Goal: Task Accomplishment & Management: Use online tool/utility

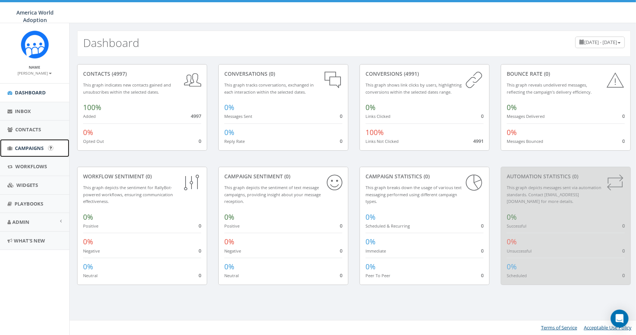
click at [35, 143] on link "Campaigns" at bounding box center [34, 148] width 69 height 18
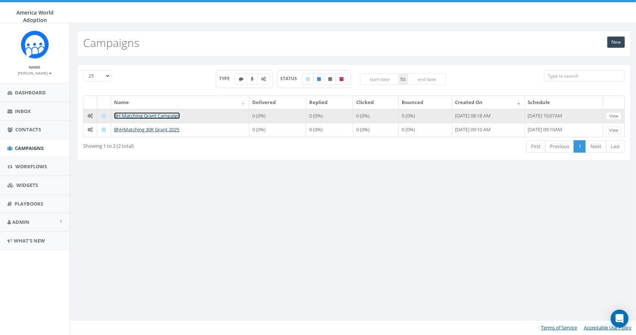
click at [157, 115] on link "BH Matching Grant Campaign" at bounding box center [147, 115] width 66 height 7
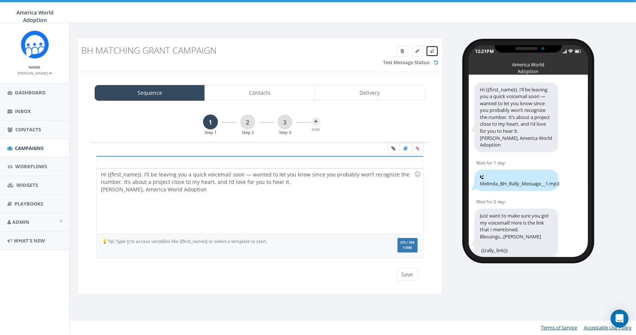
click at [434, 51] on icon at bounding box center [432, 51] width 4 height 4
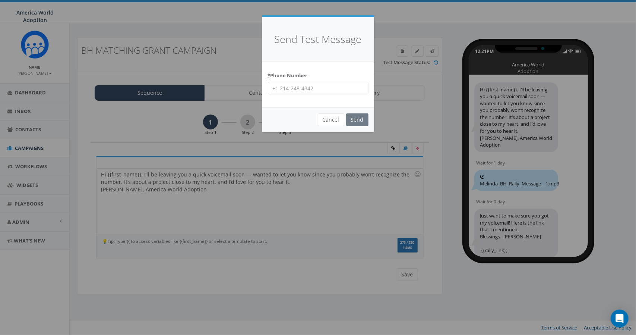
click at [332, 88] on input "* Phone Number" at bounding box center [318, 88] width 101 height 13
type input "[PHONE_NUMBER]"
click at [351, 116] on input "Send" at bounding box center [357, 119] width 22 height 13
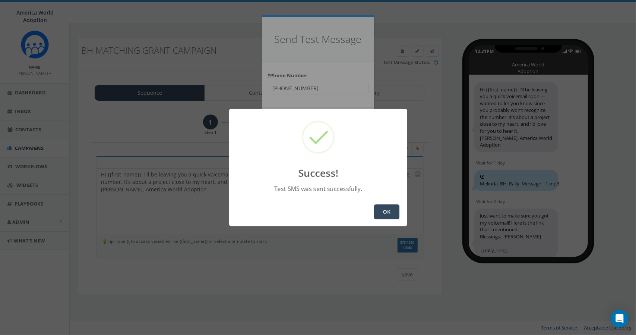
click at [383, 210] on button "OK" at bounding box center [386, 211] width 25 height 15
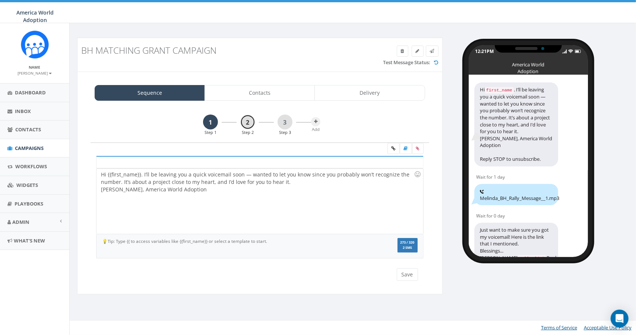
click at [249, 123] on link "2" at bounding box center [247, 121] width 15 height 15
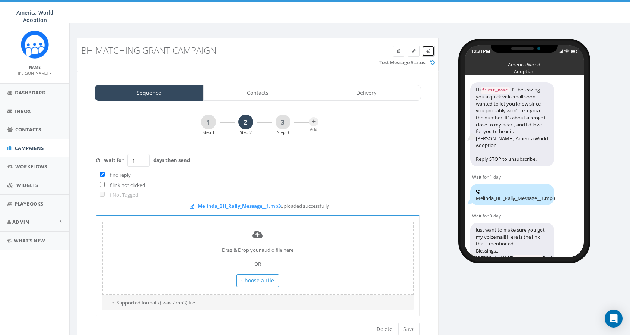
click at [0, 0] on icon at bounding box center [0, 0] width 0 height 0
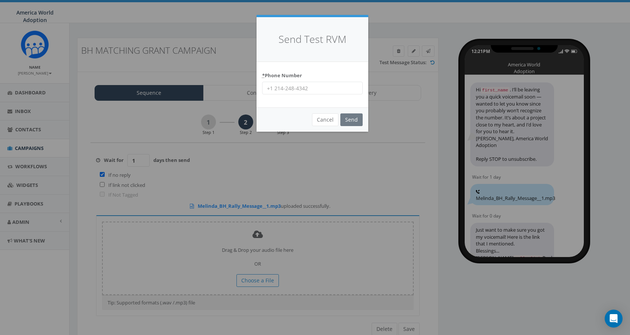
click at [319, 86] on input "* Phone Number" at bounding box center [312, 88] width 101 height 13
type input "[PHONE_NUMBER]"
click at [353, 117] on input "Send" at bounding box center [352, 119] width 22 height 13
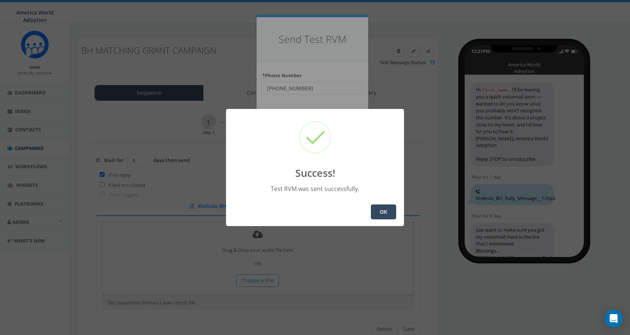
click at [382, 212] on button "OK" at bounding box center [383, 211] width 25 height 15
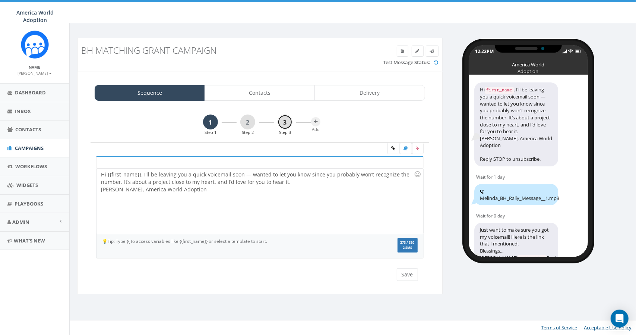
click at [288, 122] on link "3" at bounding box center [285, 121] width 15 height 15
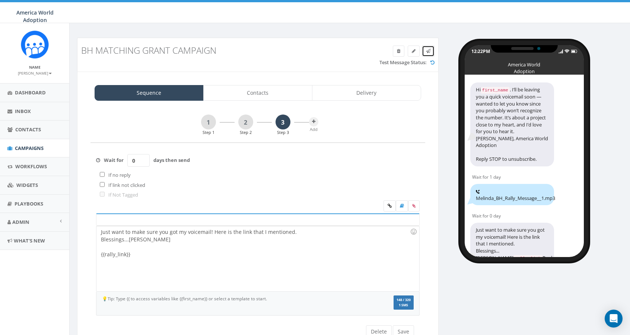
click at [0, 0] on span at bounding box center [0, 0] width 0 height 0
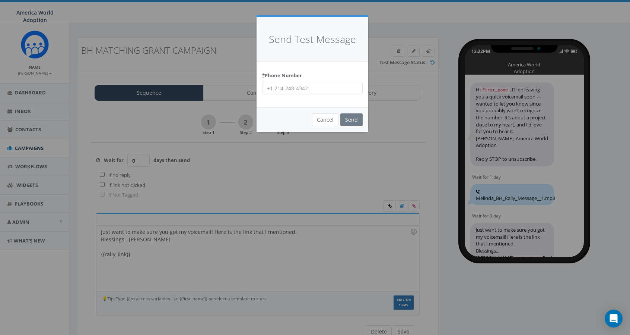
click at [320, 85] on input "* Phone Number" at bounding box center [312, 88] width 101 height 13
type input "+1 8644232043"
click at [349, 118] on input "Send" at bounding box center [352, 119] width 22 height 13
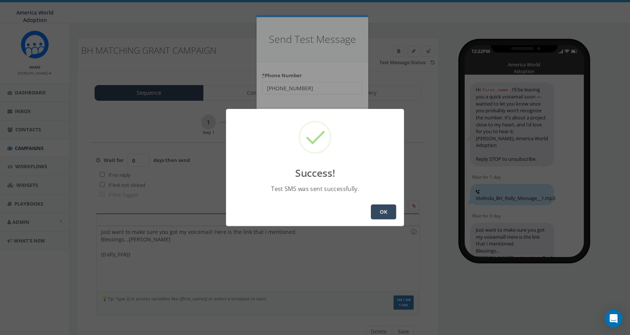
click at [376, 213] on button "OK" at bounding box center [383, 211] width 25 height 15
